Goal: Information Seeking & Learning: Find specific fact

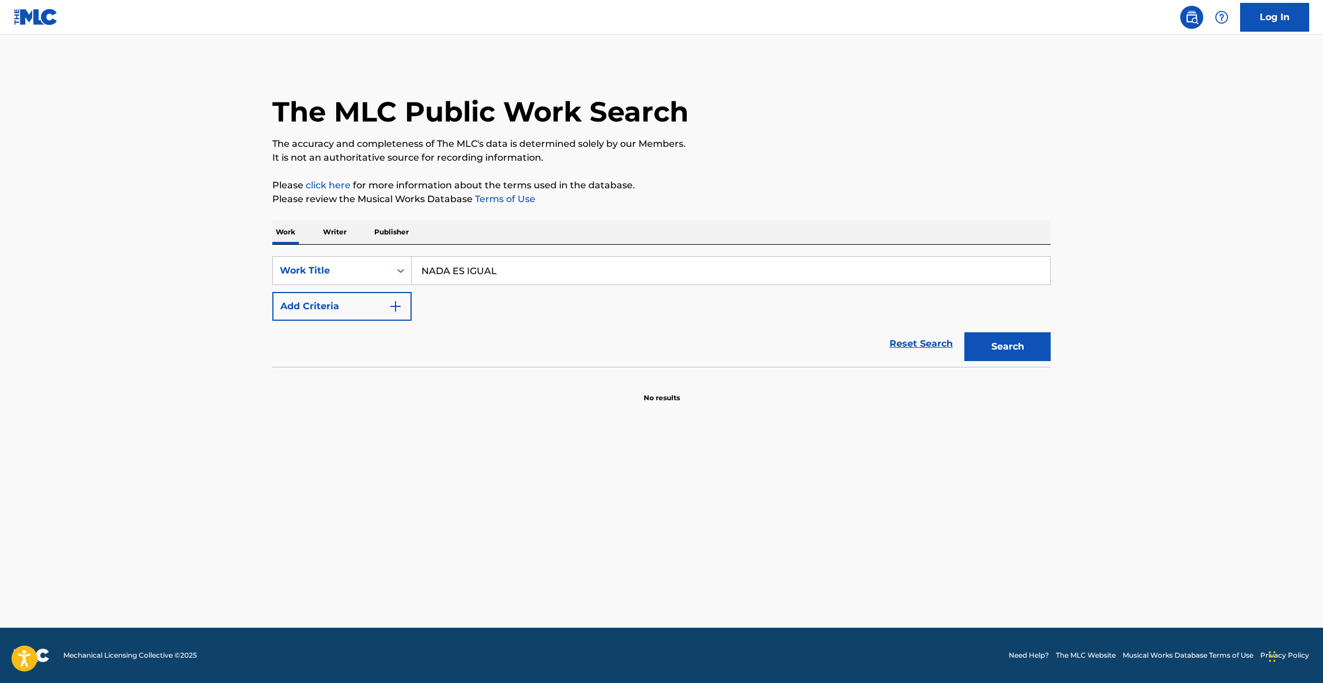
type input "NADA ES IGUAL"
click at [382, 299] on button "Add Criteria" at bounding box center [341, 306] width 139 height 29
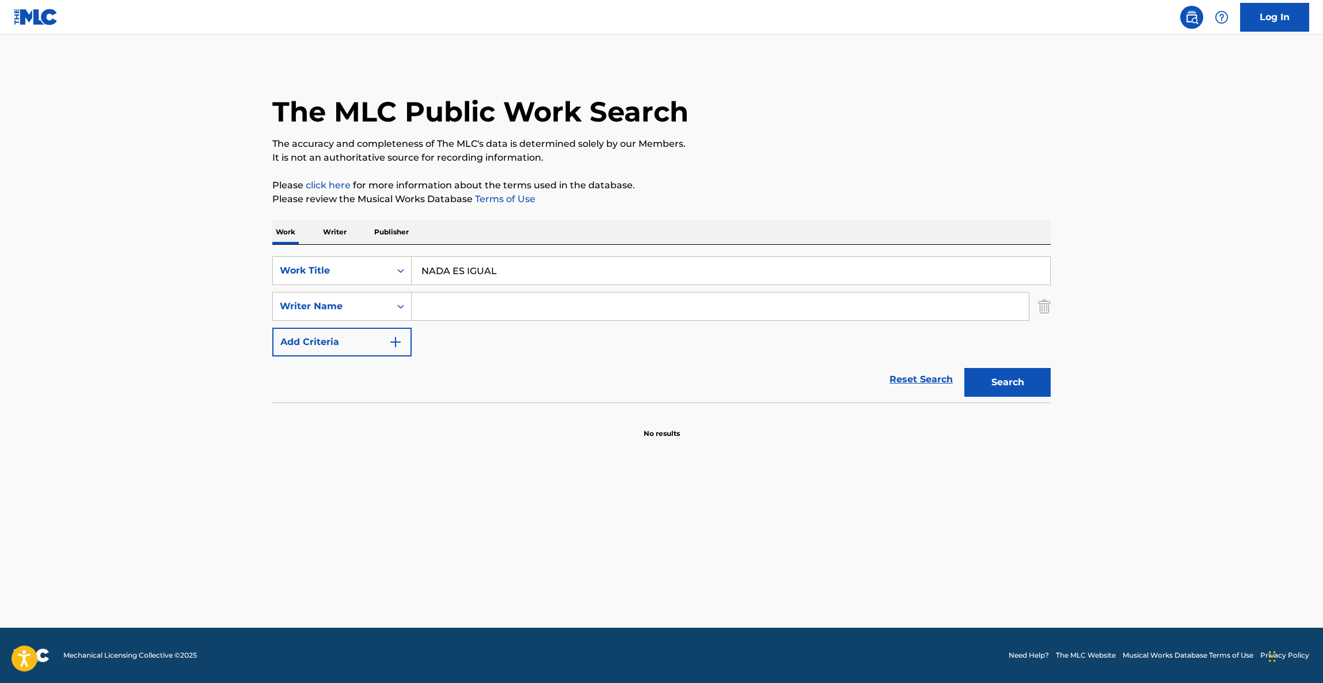
click at [504, 286] on div "SearchWithCriteria95f47360-b349-47ff-9b42-621e97c2643b Work Title NADA ES IGUAL…" at bounding box center [661, 306] width 779 height 100
drag, startPoint x: 507, startPoint y: 302, endPoint x: 748, endPoint y: 342, distance: 244.5
click at [508, 303] on input "Search Form" at bounding box center [720, 307] width 617 height 28
paste input "[PERSON_NAME]"
type input "[PERSON_NAME]"
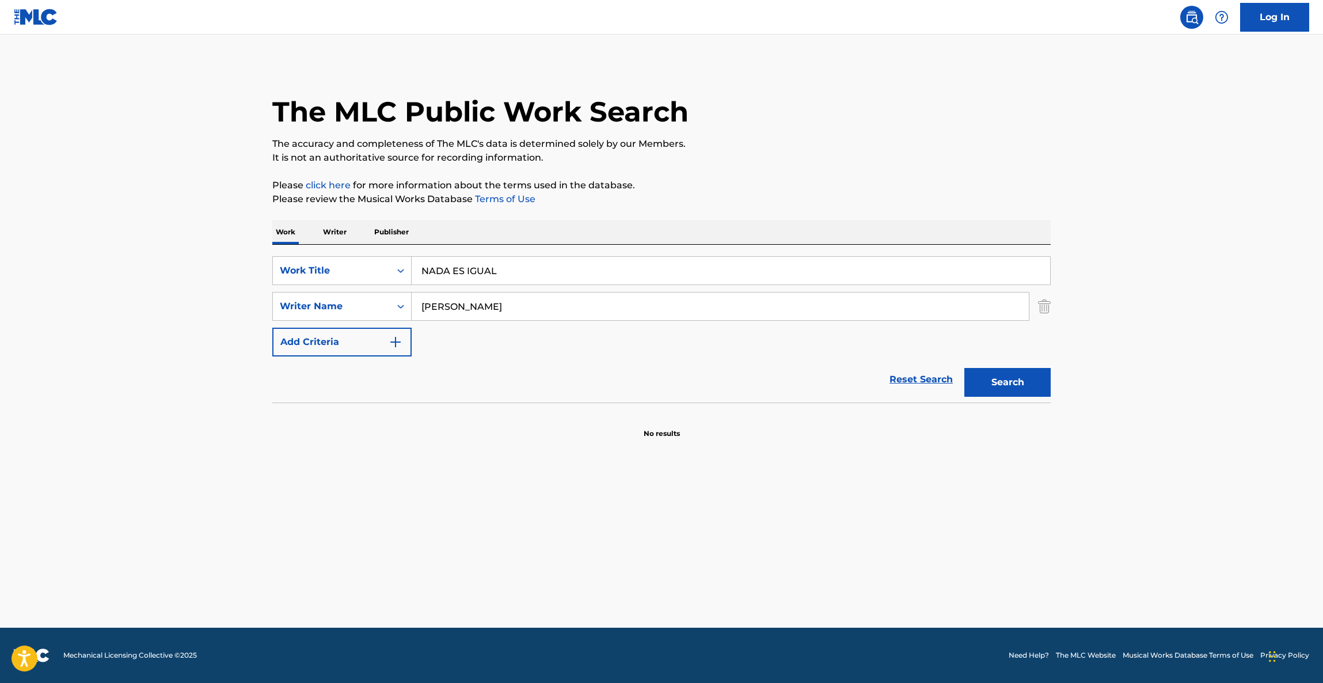
click at [994, 362] on div "Search" at bounding box center [1005, 379] width 92 height 46
click at [1006, 386] on button "Search" at bounding box center [1008, 382] width 86 height 29
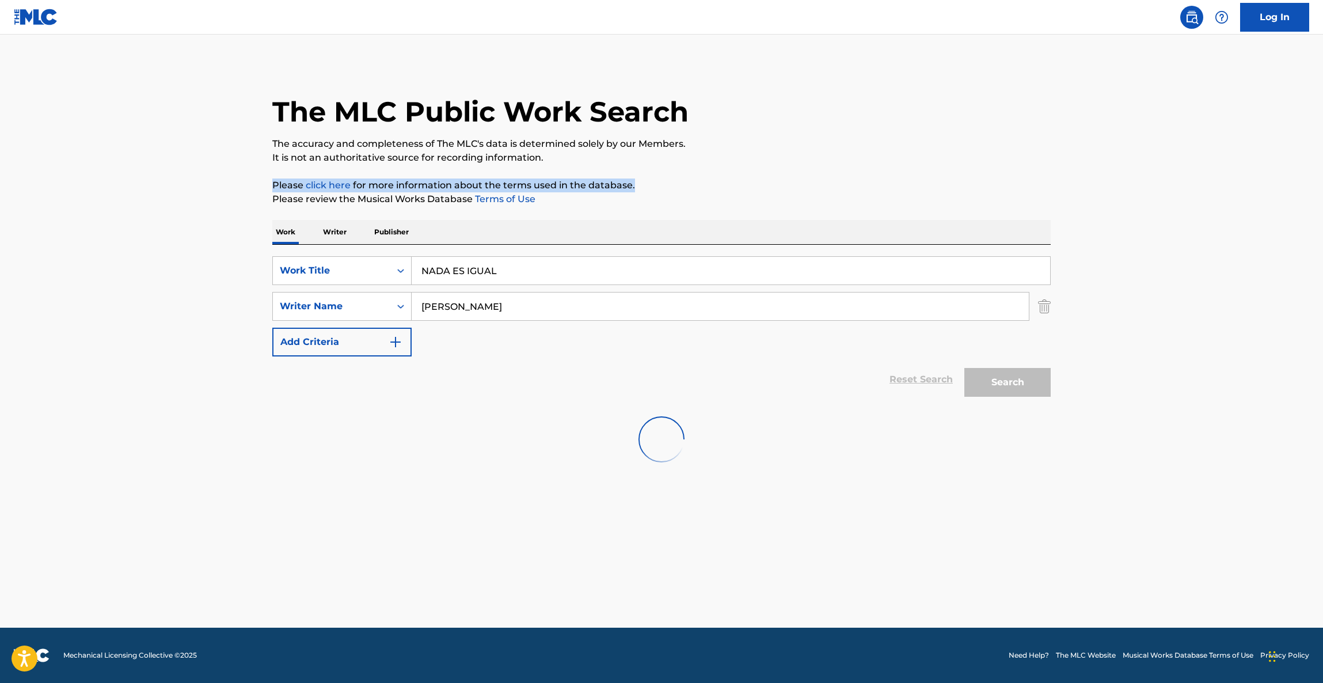
click at [971, 161] on div "The MLC Public Work Search The accuracy and completeness of The MLC's data is d…" at bounding box center [662, 269] width 806 height 413
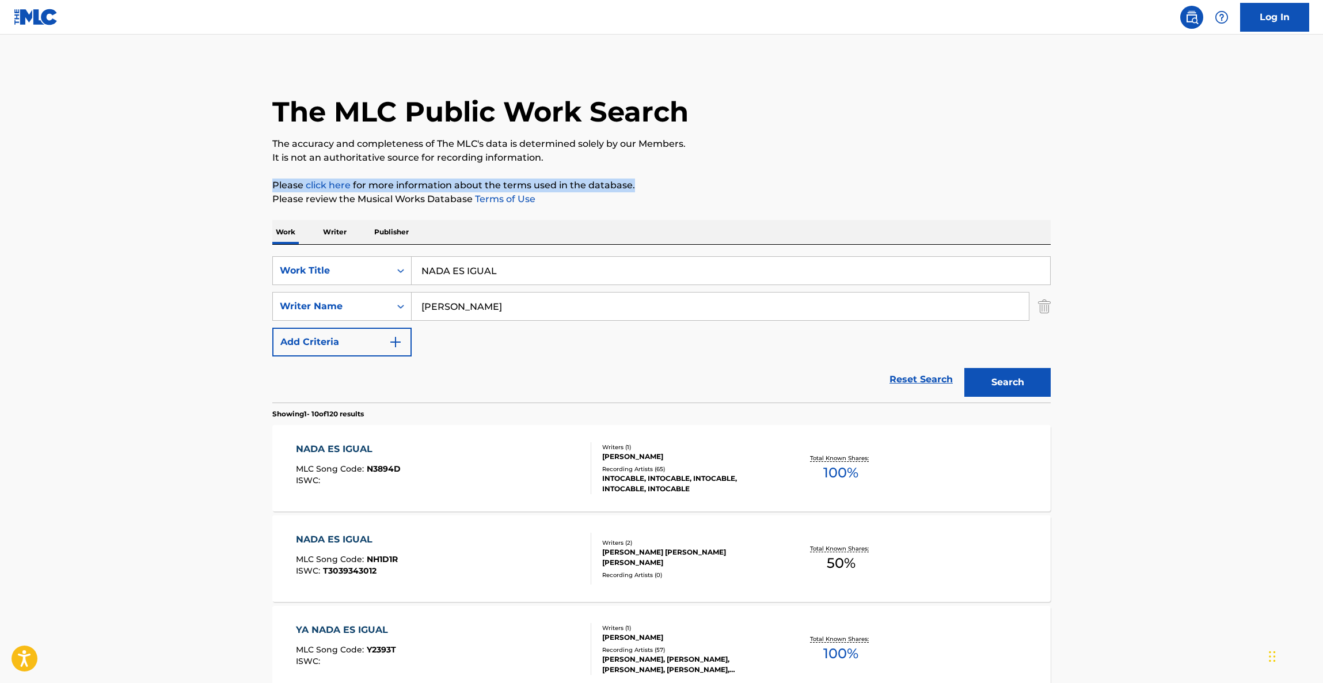
click at [329, 445] on div "NADA ES IGUAL" at bounding box center [348, 449] width 105 height 14
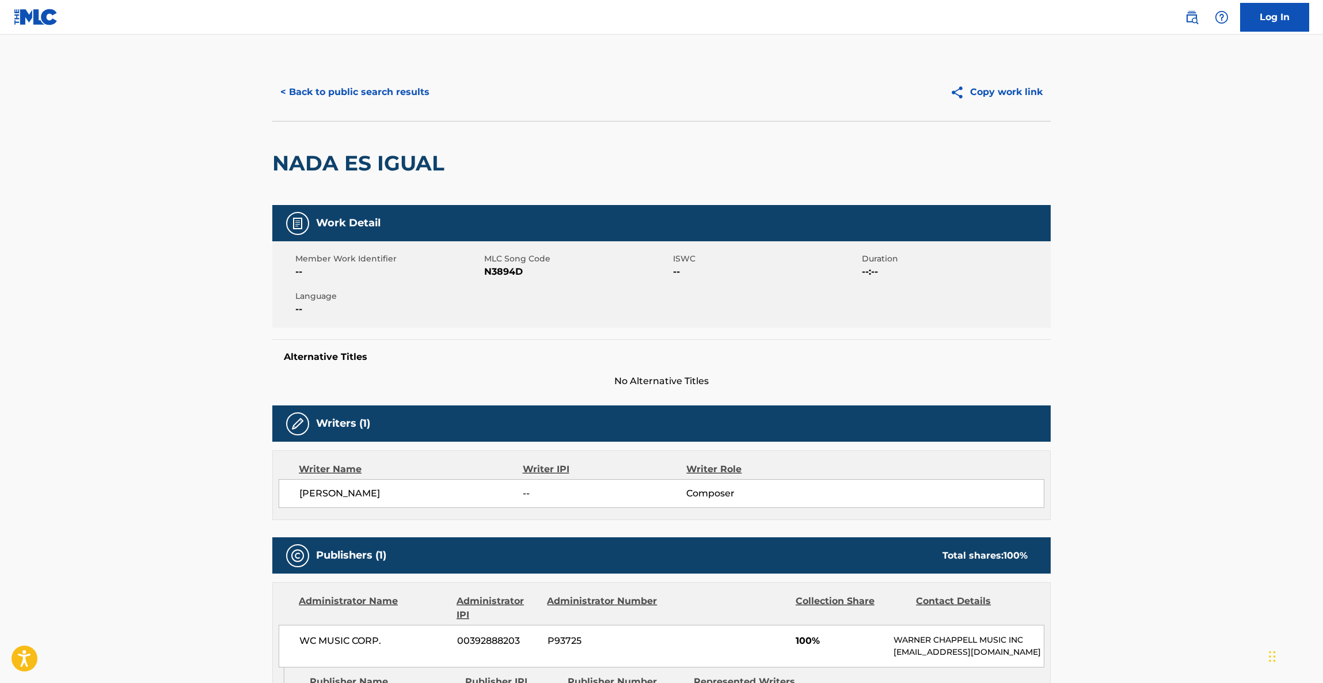
click at [405, 92] on button "< Back to public search results" at bounding box center [354, 92] width 165 height 29
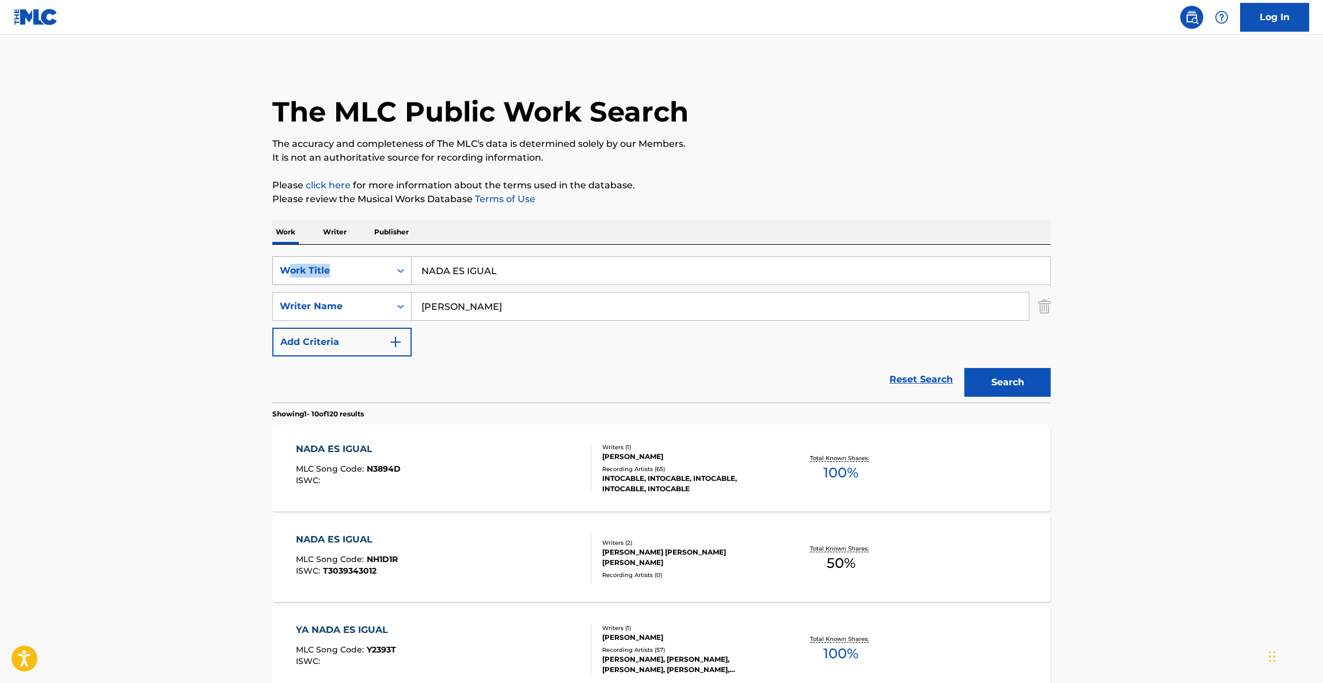
drag, startPoint x: 299, startPoint y: 267, endPoint x: 293, endPoint y: 267, distance: 6.9
click at [291, 267] on div "SearchWithCriteria95f47360-b349-47ff-9b42-621e97c2643b Work Title NADA ES IGUAL…" at bounding box center [661, 324] width 779 height 158
drag, startPoint x: 554, startPoint y: 275, endPoint x: 365, endPoint y: 278, distance: 189.5
click at [362, 278] on div "SearchWithCriteria95f47360-b349-47ff-9b42-621e97c2643b Work Title NADA ES IGUAL" at bounding box center [661, 270] width 779 height 29
paste input "POR EL BIEN DE LOS DOS"
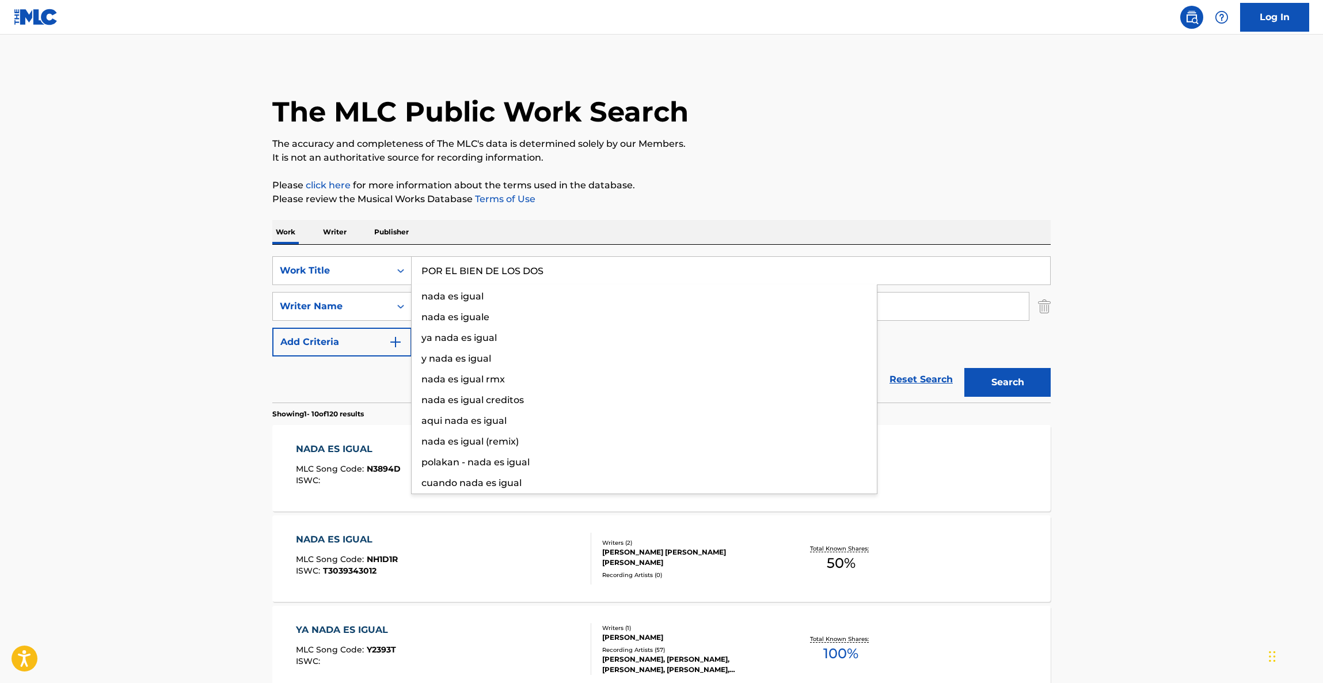
type input "POR EL BIEN DE LOS DOS"
click at [982, 381] on button "Search" at bounding box center [1008, 382] width 86 height 29
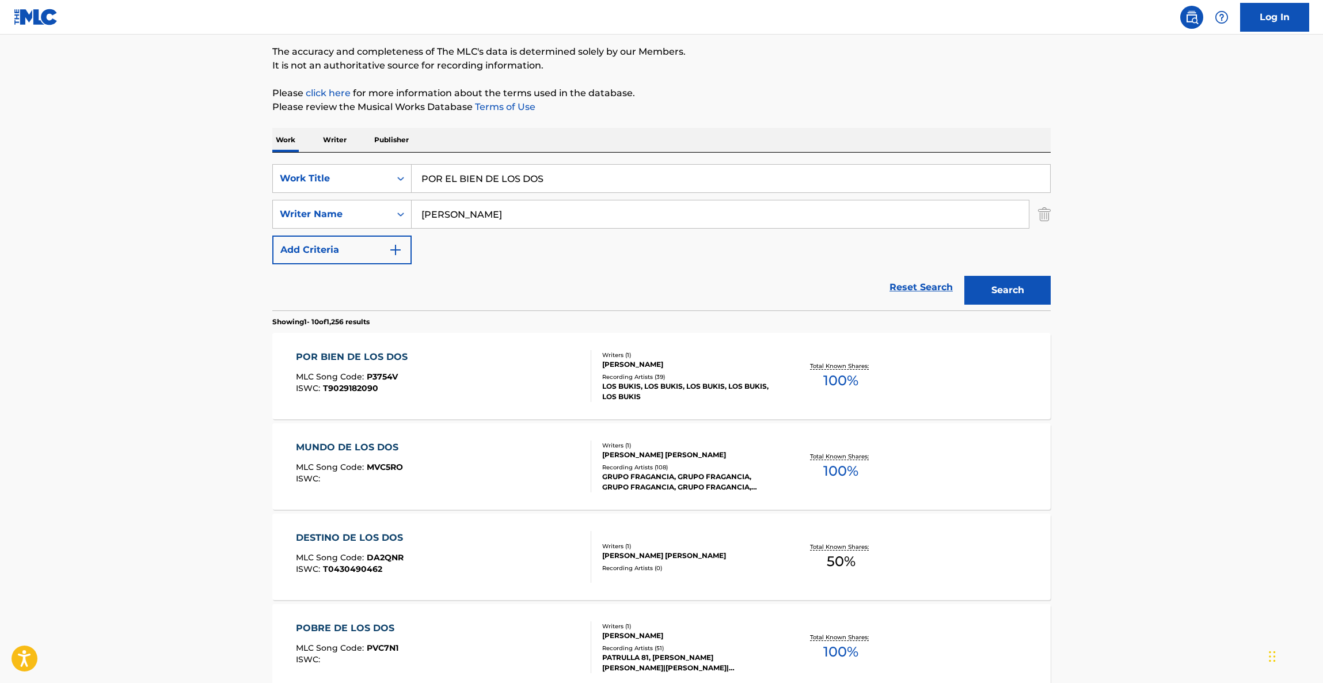
scroll to position [86, 0]
